Goal: Information Seeking & Learning: Learn about a topic

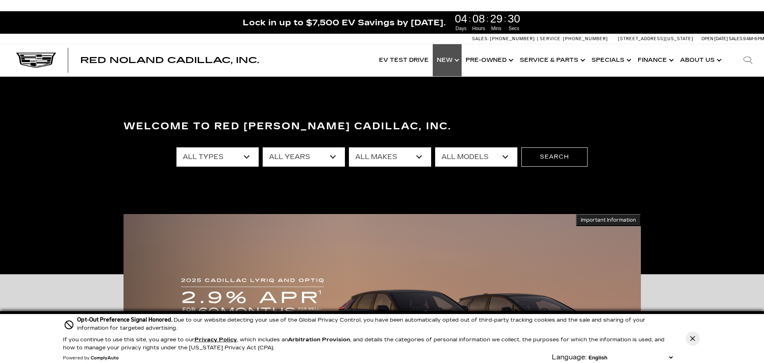
click at [442, 60] on link "Show New" at bounding box center [447, 60] width 29 height 32
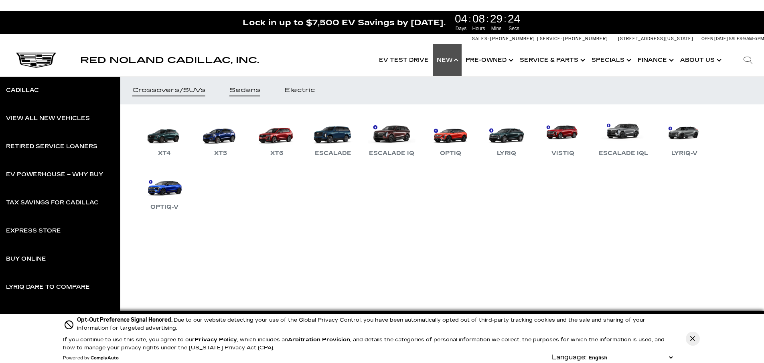
click at [256, 85] on link "Sedans" at bounding box center [245, 90] width 55 height 28
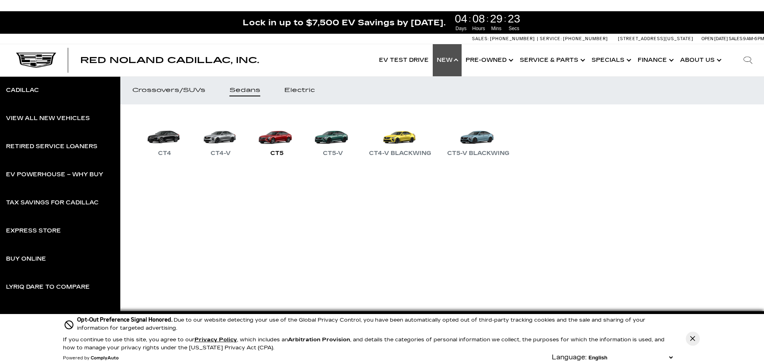
click at [273, 139] on link "CT5" at bounding box center [277, 137] width 48 height 42
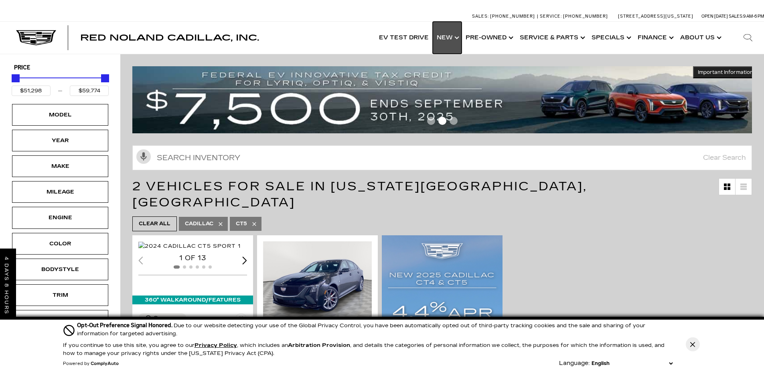
click at [450, 37] on link "Show New" at bounding box center [447, 38] width 29 height 32
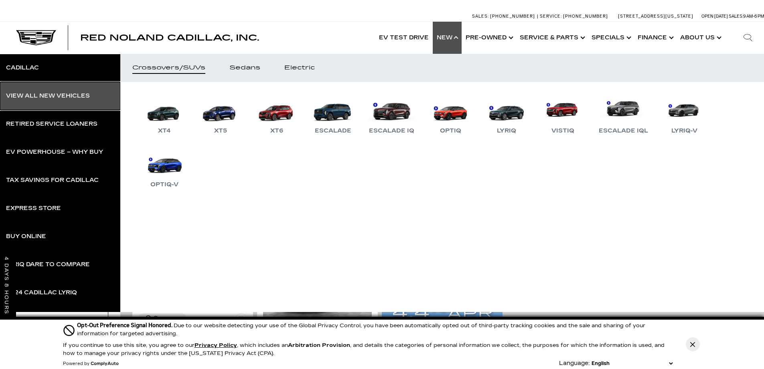
click at [77, 96] on div "View All New Vehicles" at bounding box center [48, 96] width 84 height 6
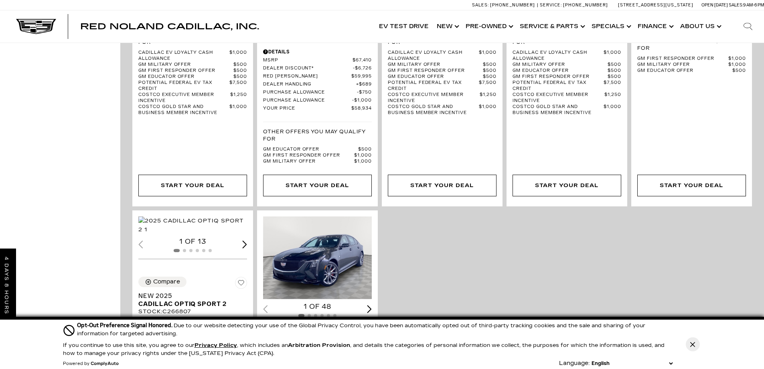
scroll to position [1766, 0]
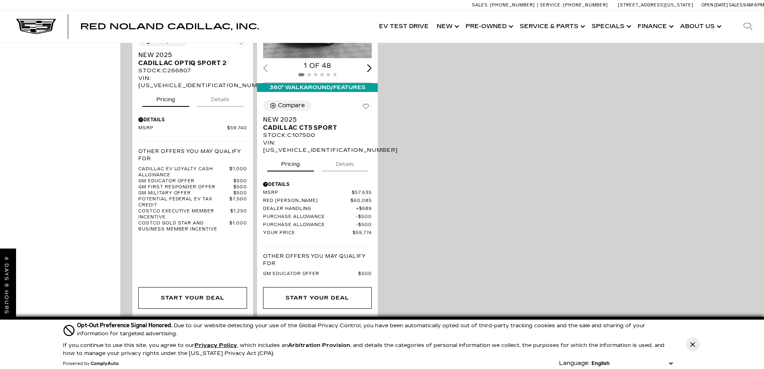
click at [747, 328] on icon "next page" at bounding box center [744, 334] width 5 height 13
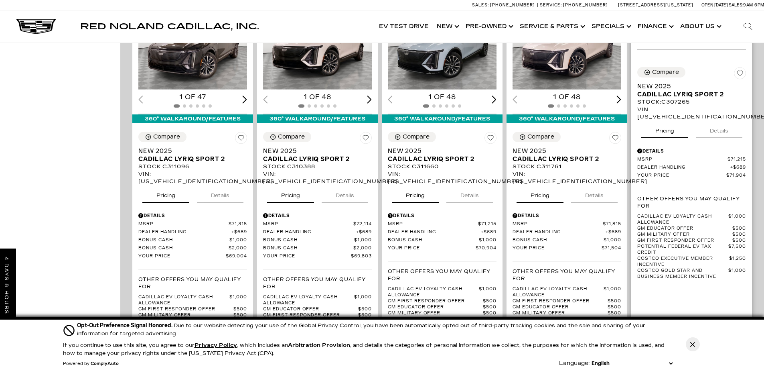
scroll to position [1605, 0]
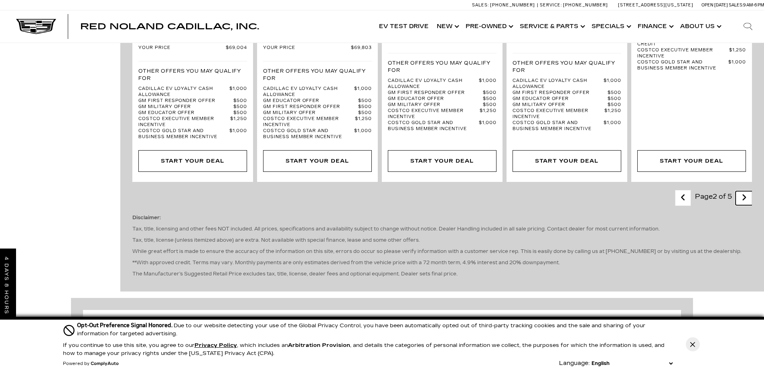
click at [746, 191] on link "Next - Page" at bounding box center [744, 198] width 17 height 14
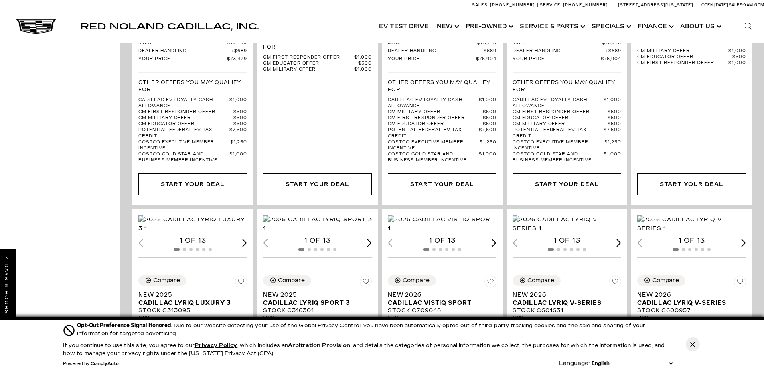
scroll to position [883, 0]
